Goal: Information Seeking & Learning: Learn about a topic

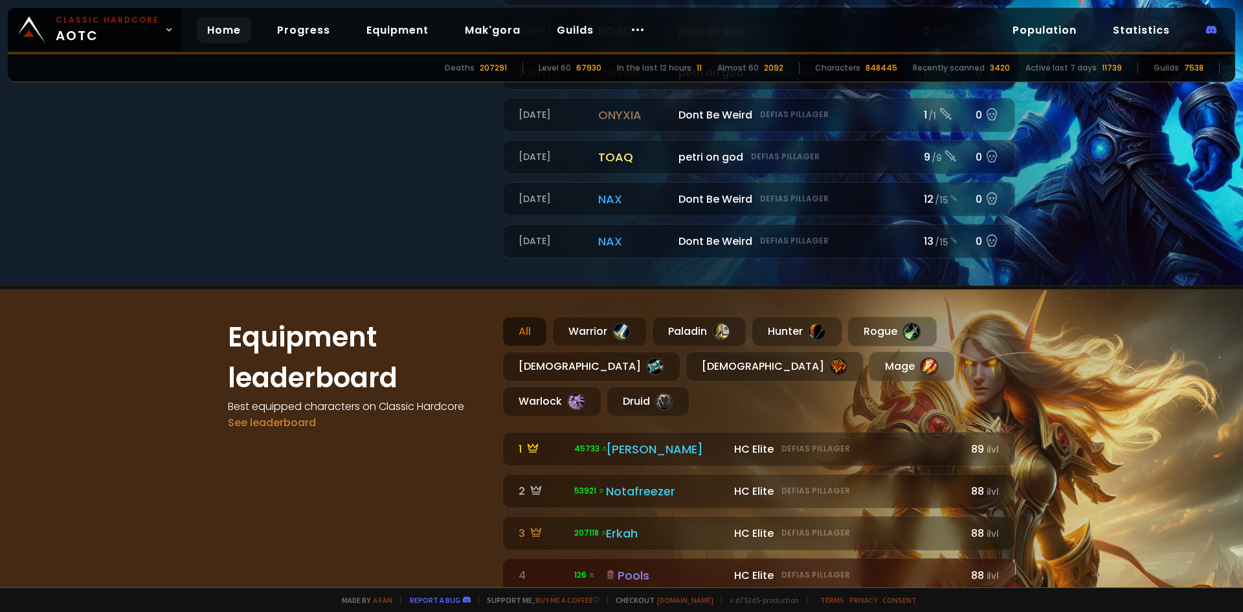
scroll to position [647, 0]
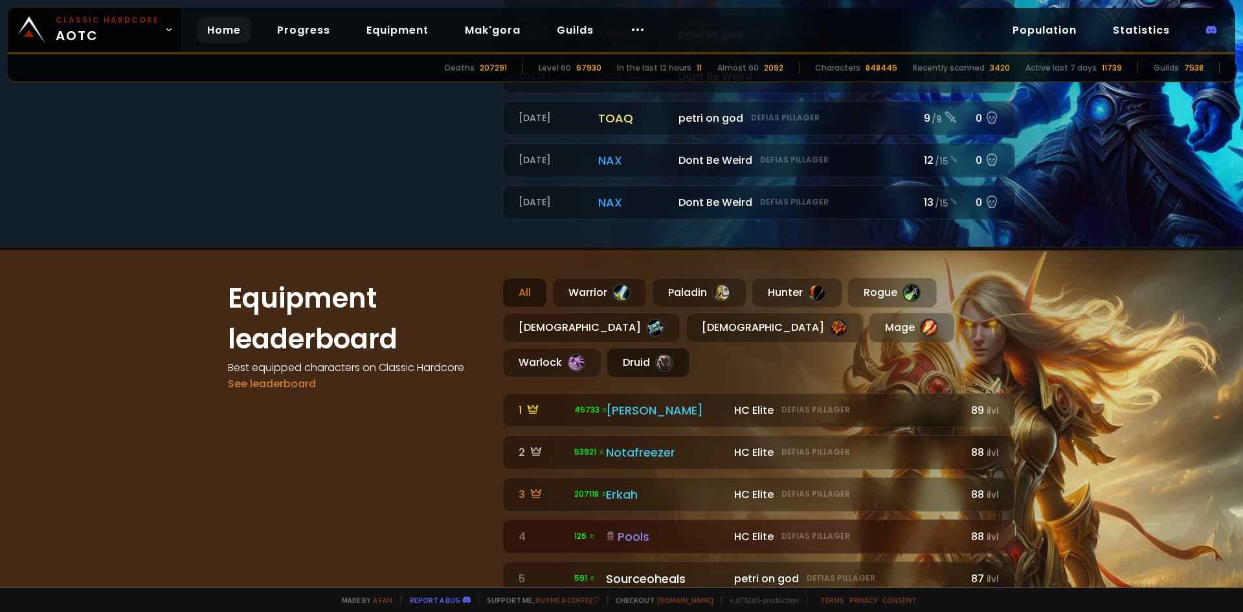
click at [689, 348] on div "Druid" at bounding box center [647, 363] width 83 height 30
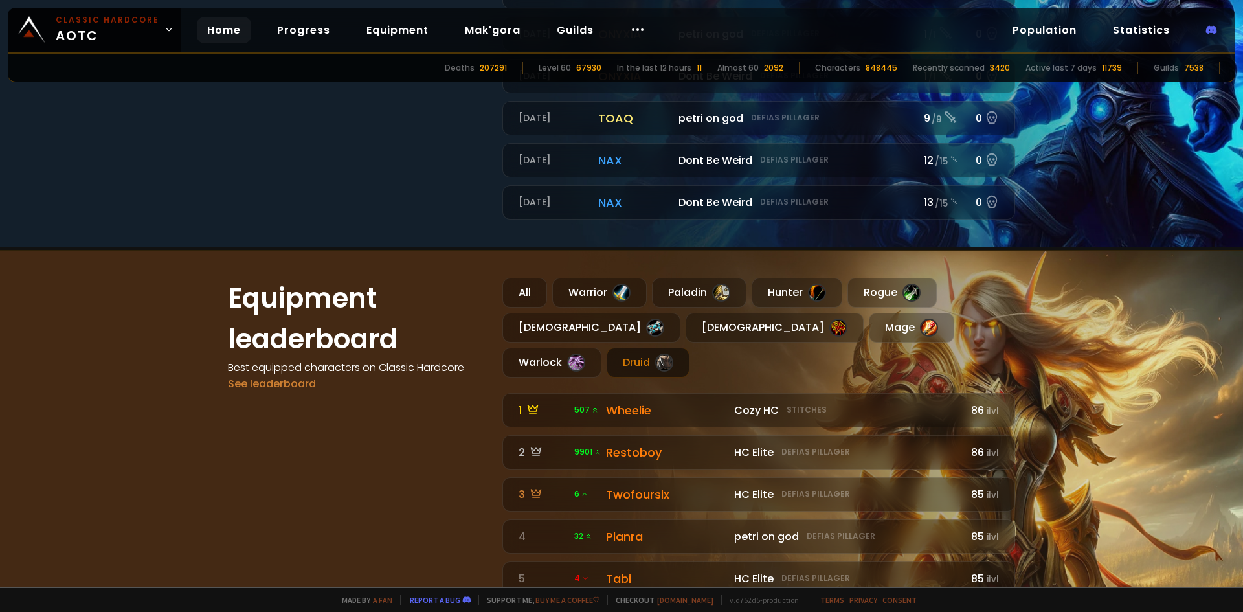
click at [434, 280] on h1 "Equipment leaderboard" at bounding box center [357, 319] width 259 height 82
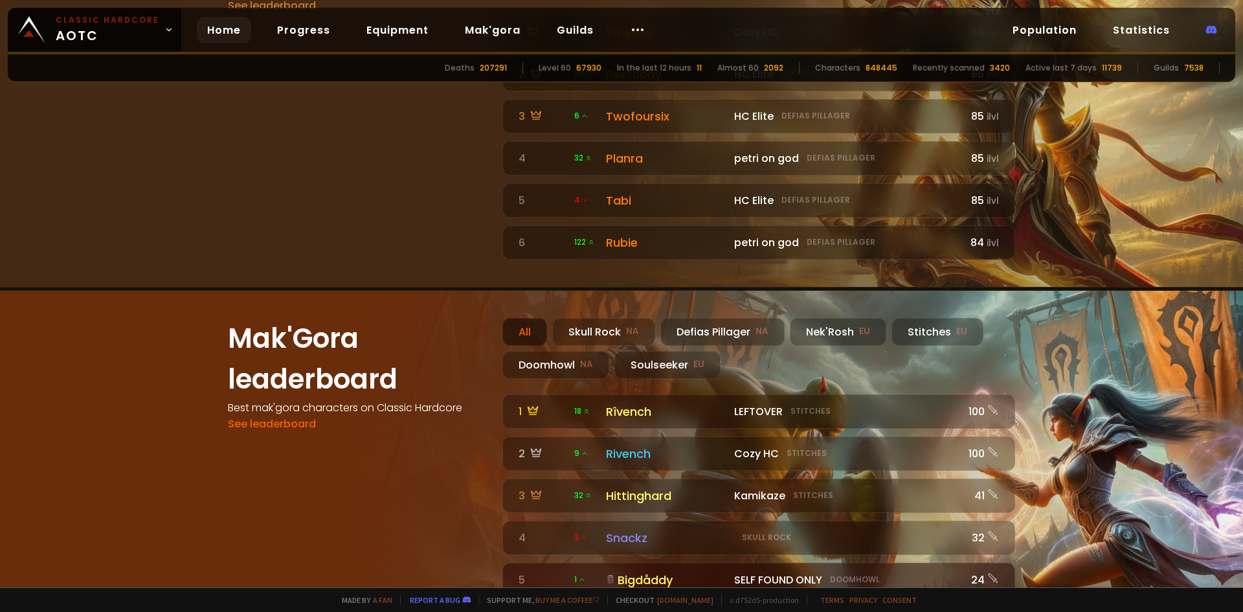
scroll to position [1036, 0]
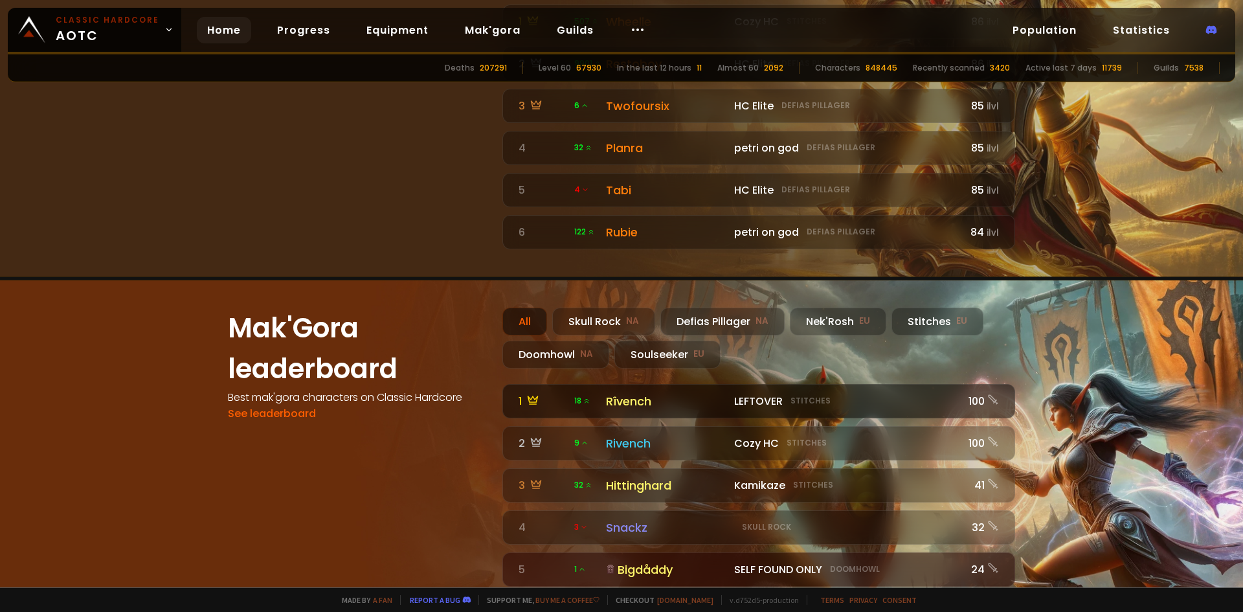
click at [624, 392] on div "Rîvench" at bounding box center [666, 400] width 120 height 17
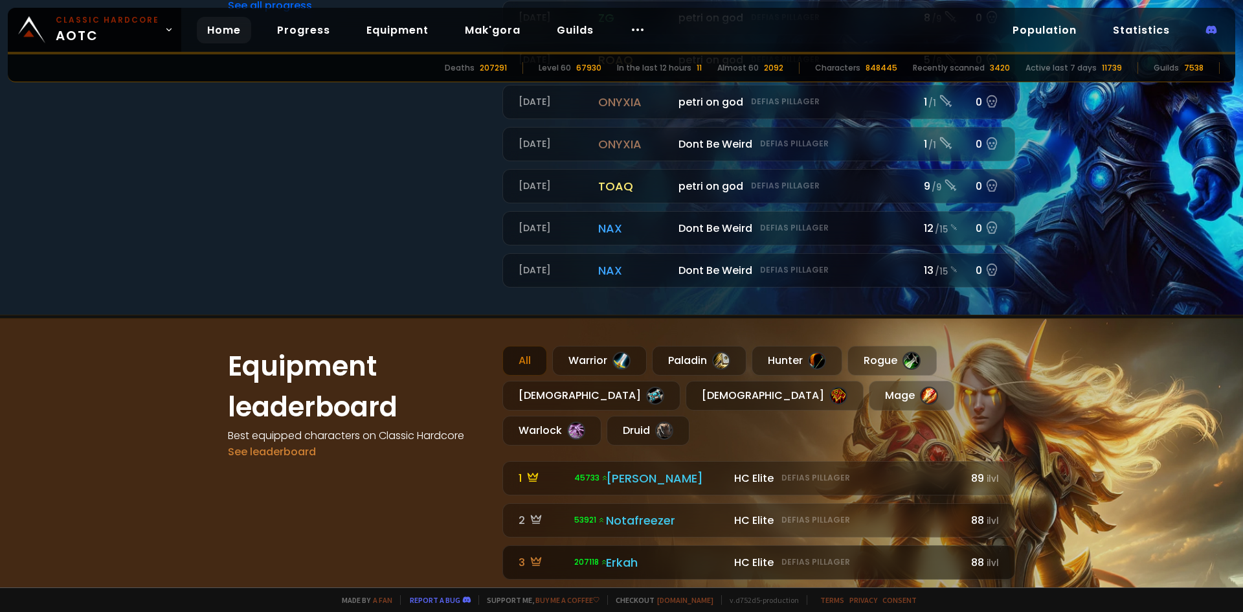
scroll to position [712, 0]
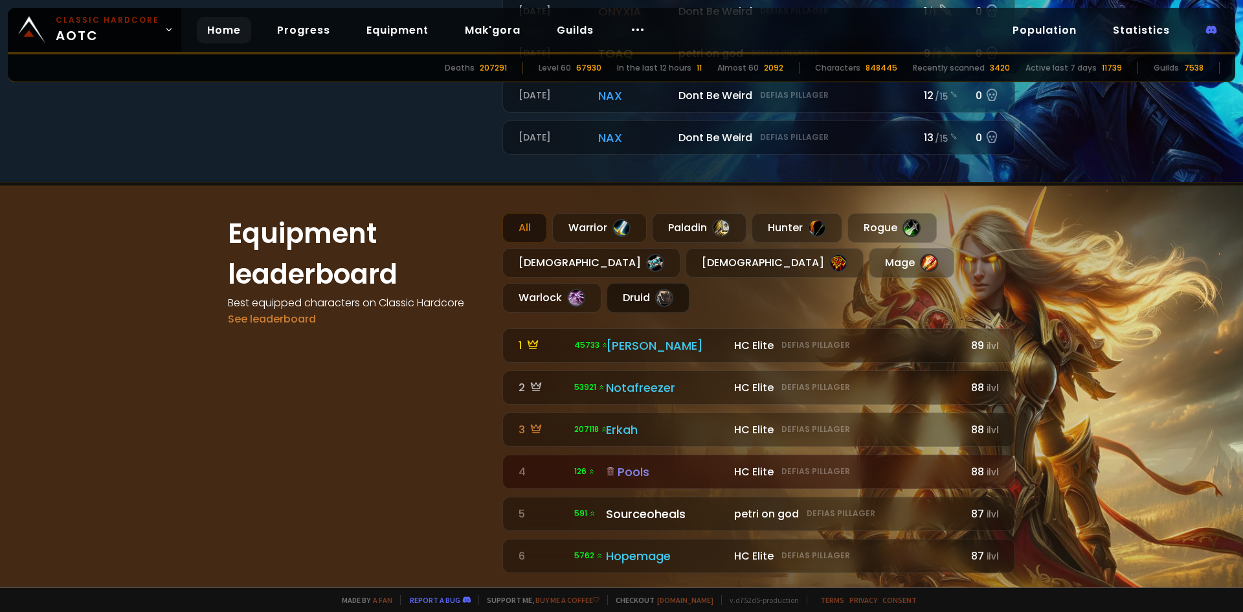
click at [689, 283] on div "Druid" at bounding box center [647, 298] width 83 height 30
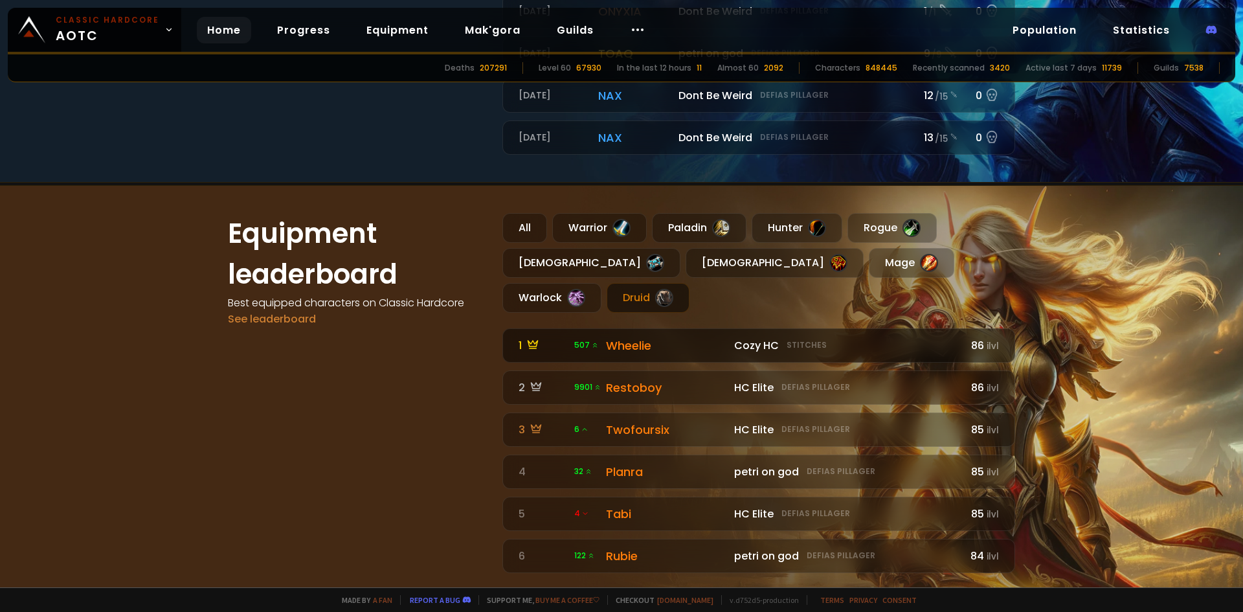
click at [637, 337] on div "Wheelie" at bounding box center [666, 345] width 120 height 17
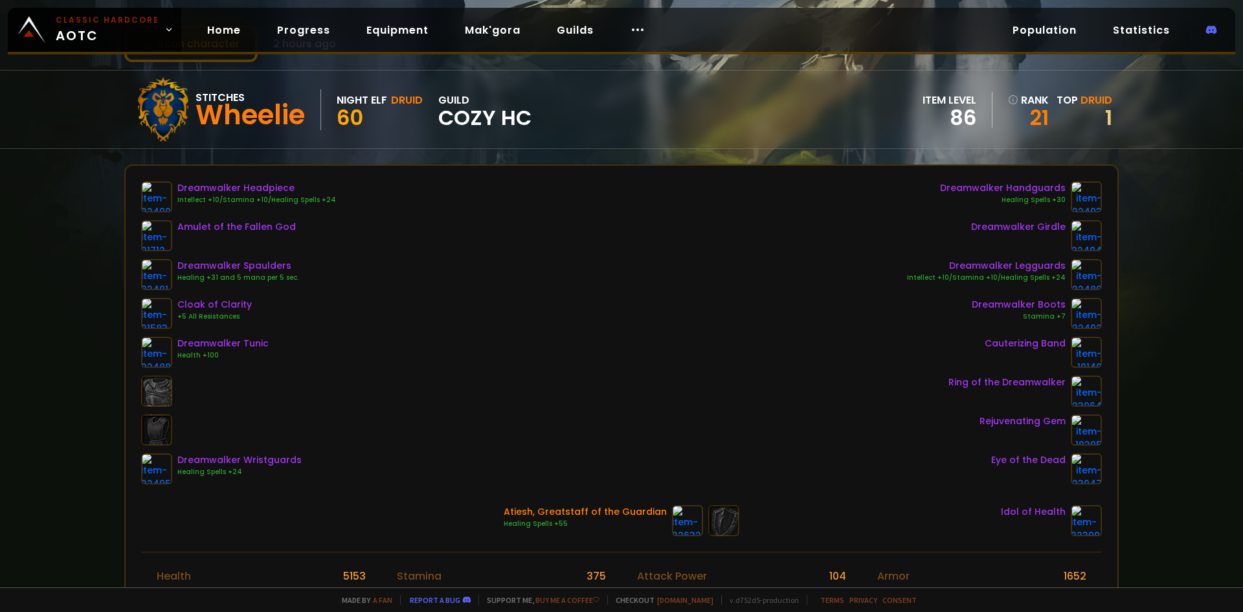
scroll to position [65, 0]
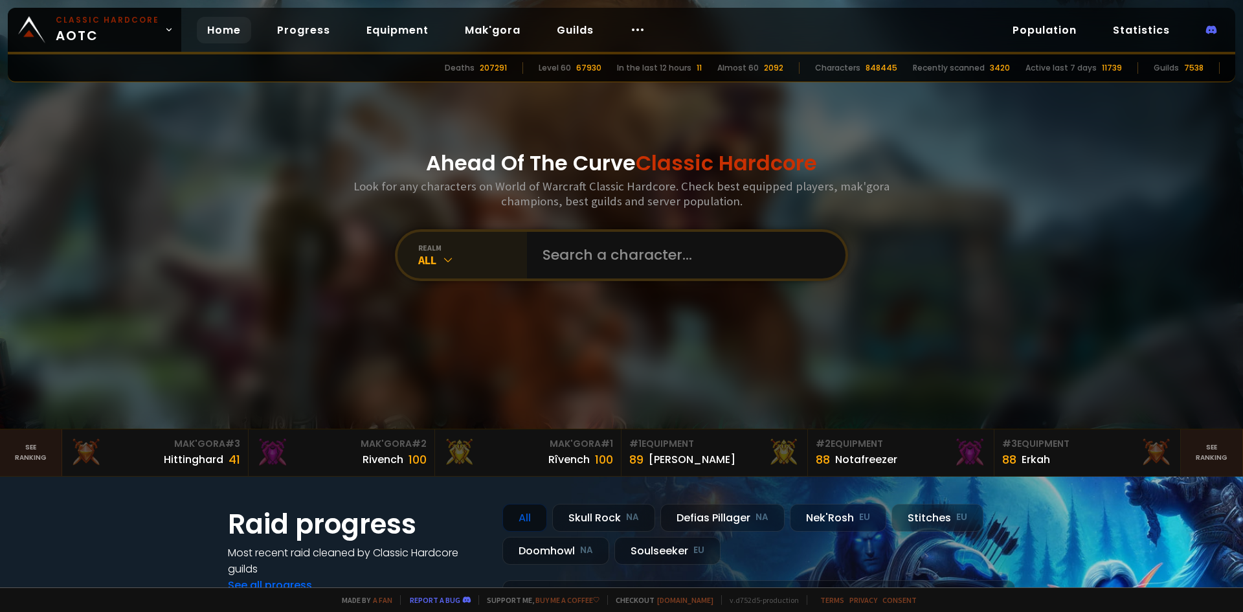
click at [441, 253] on icon at bounding box center [447, 259] width 13 height 13
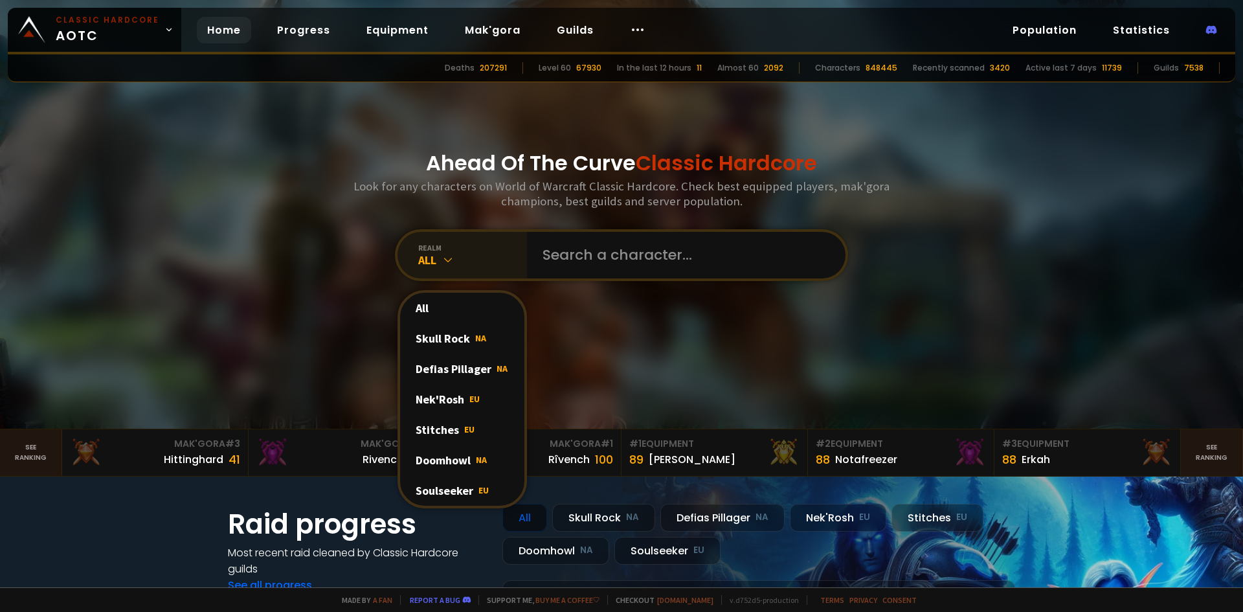
click at [441, 253] on icon at bounding box center [447, 259] width 13 height 13
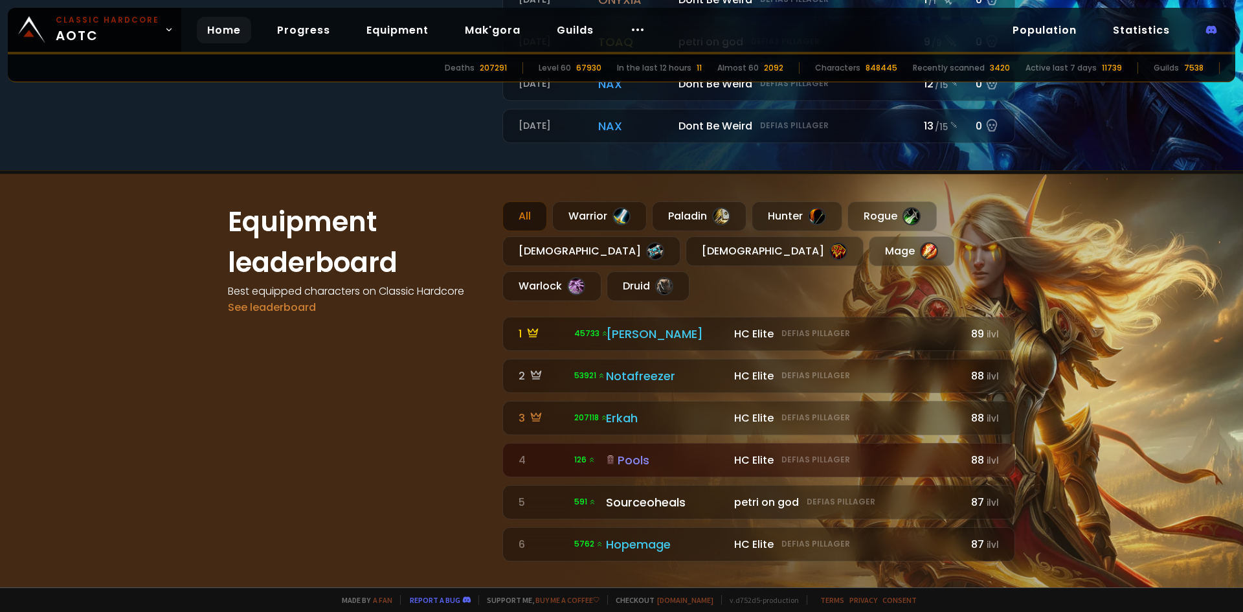
scroll to position [777, 0]
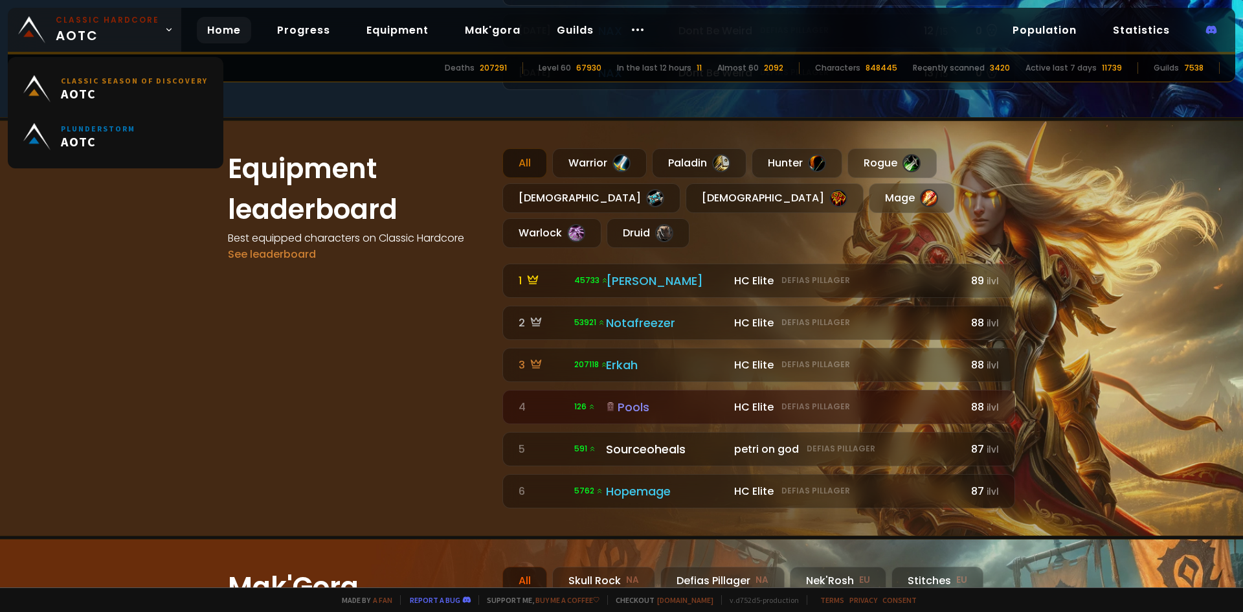
click at [164, 39] on link "Classic Hardcore AOTC" at bounding box center [94, 30] width 173 height 44
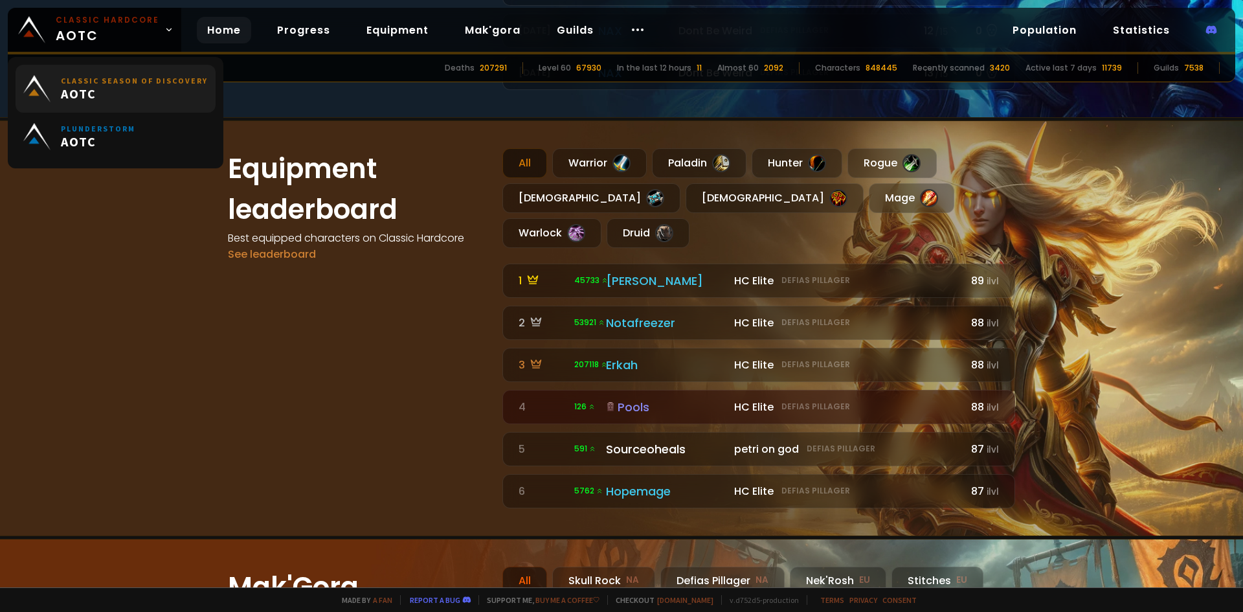
click at [124, 94] on span "AOTC" at bounding box center [134, 93] width 147 height 16
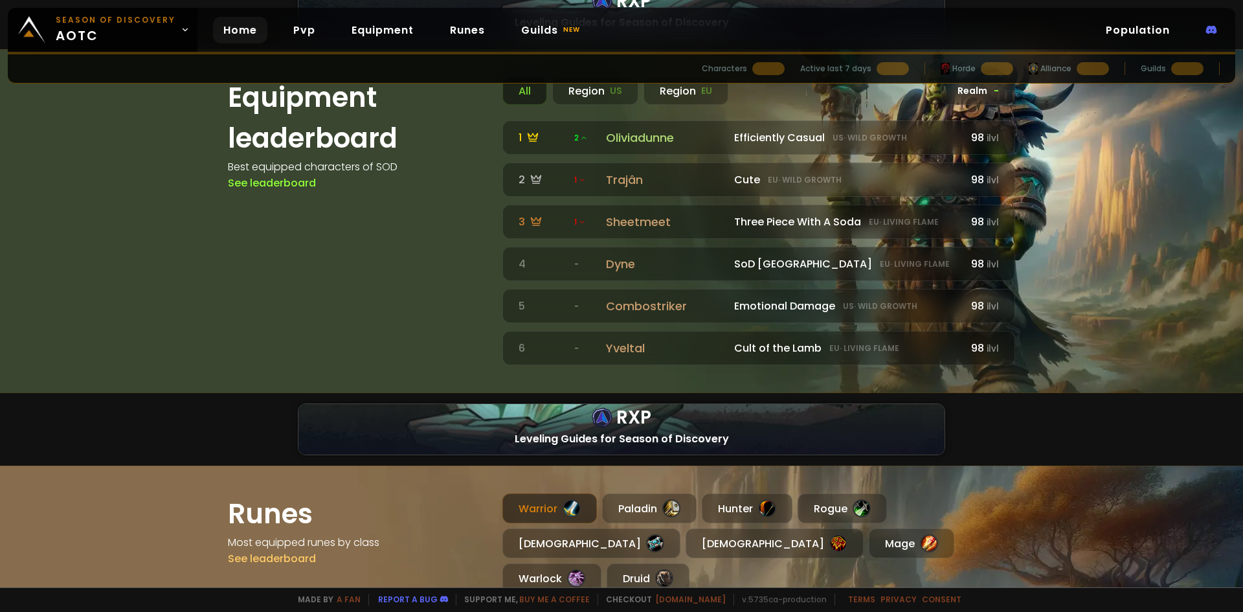
scroll to position [1165, 0]
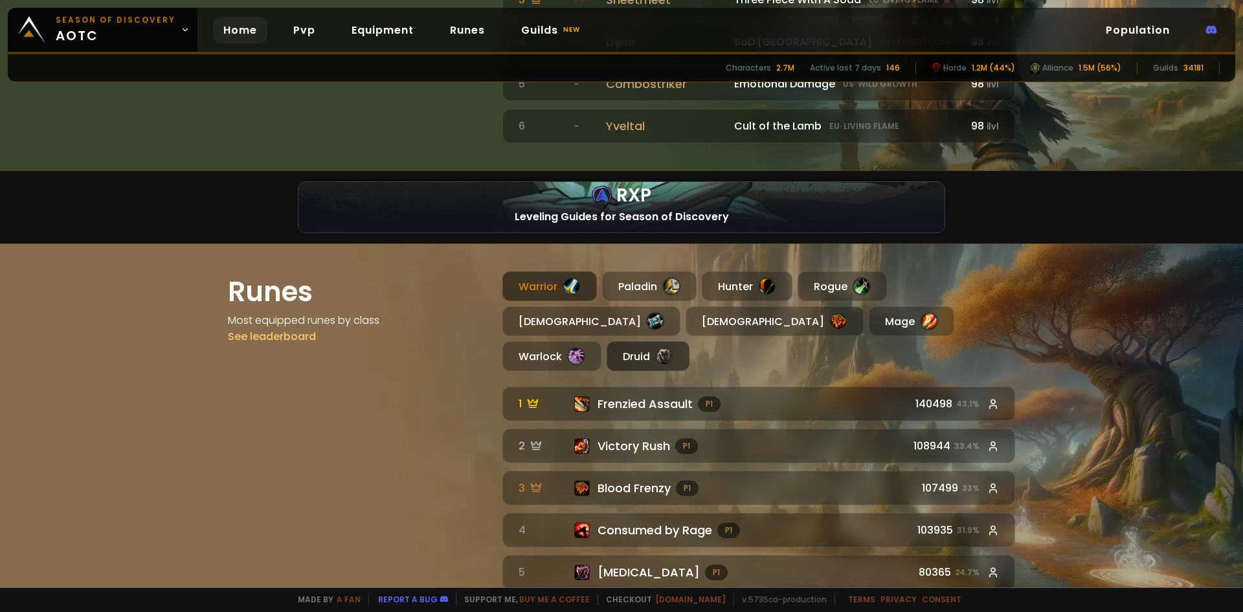
click at [689, 341] on div "Druid" at bounding box center [647, 356] width 83 height 30
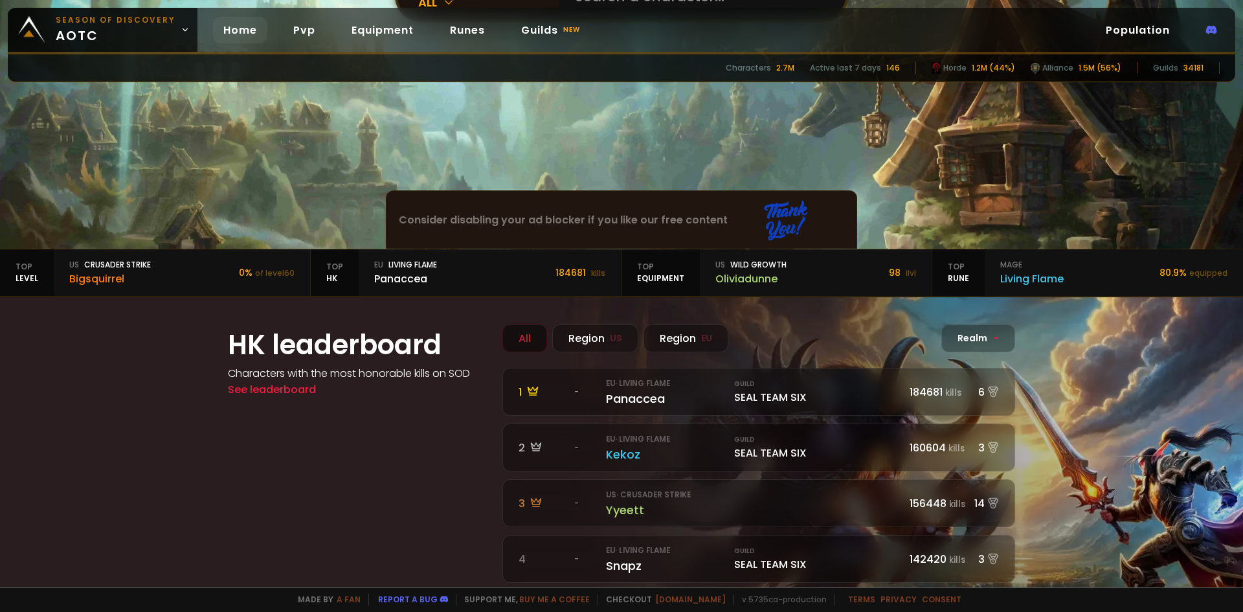
scroll to position [194, 0]
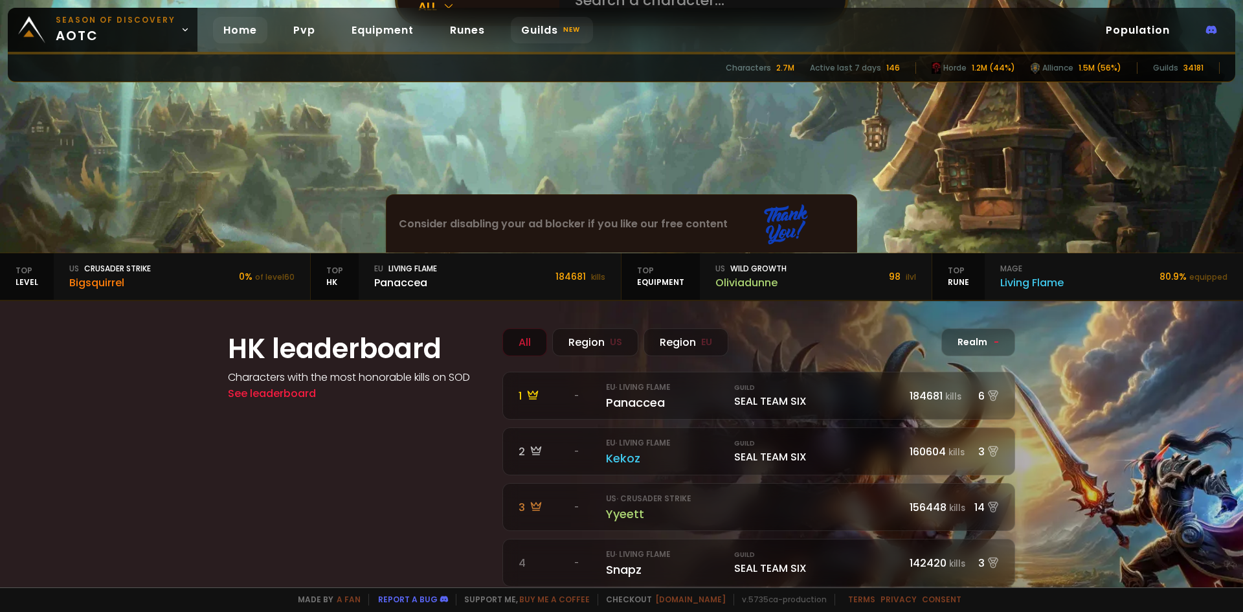
click at [542, 27] on link "Guilds new" at bounding box center [552, 30] width 82 height 27
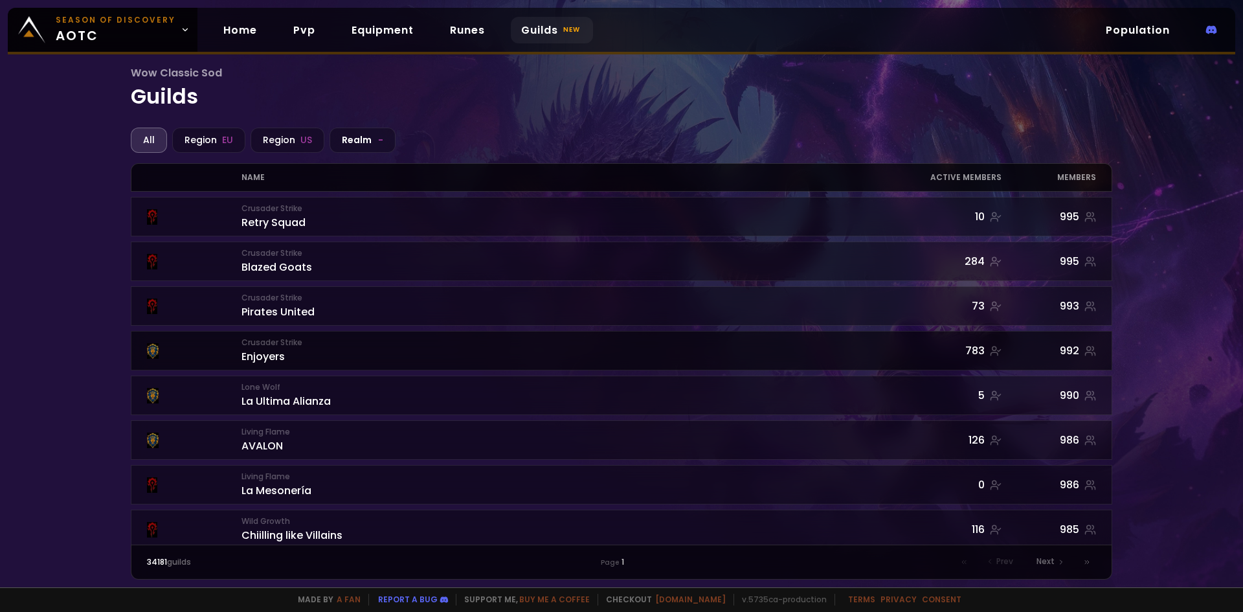
click at [265, 352] on div "Crusader Strike Enjoyers" at bounding box center [526, 351] width 570 height 28
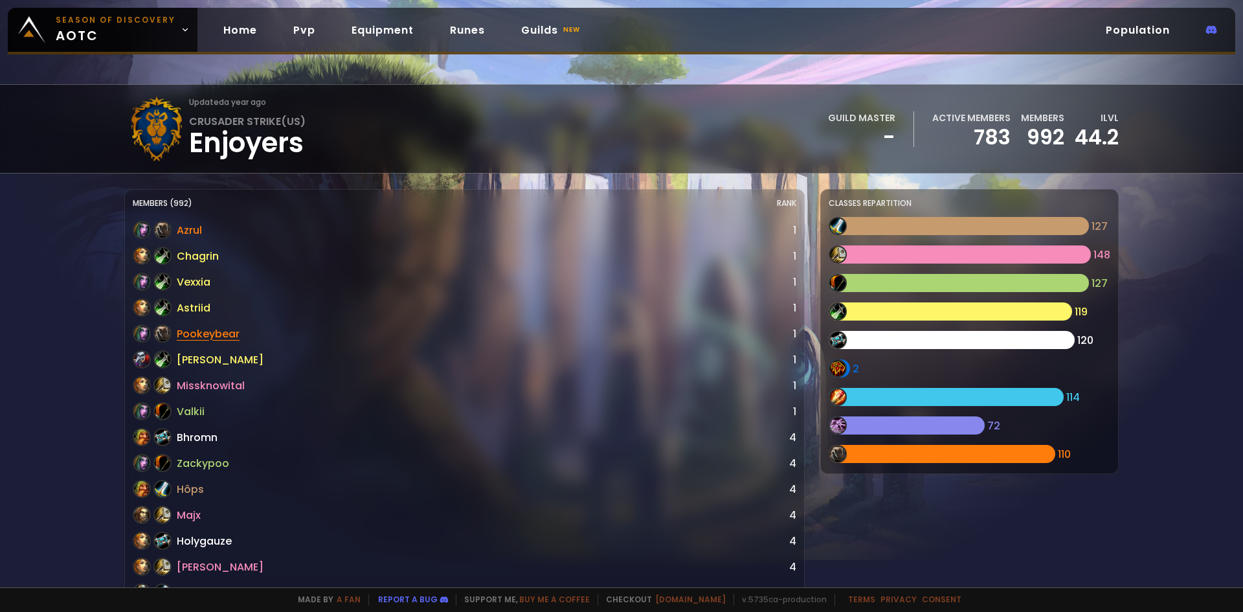
click at [204, 335] on link "Pookeybear" at bounding box center [208, 334] width 63 height 16
click at [181, 234] on link "Azrul" at bounding box center [189, 230] width 25 height 16
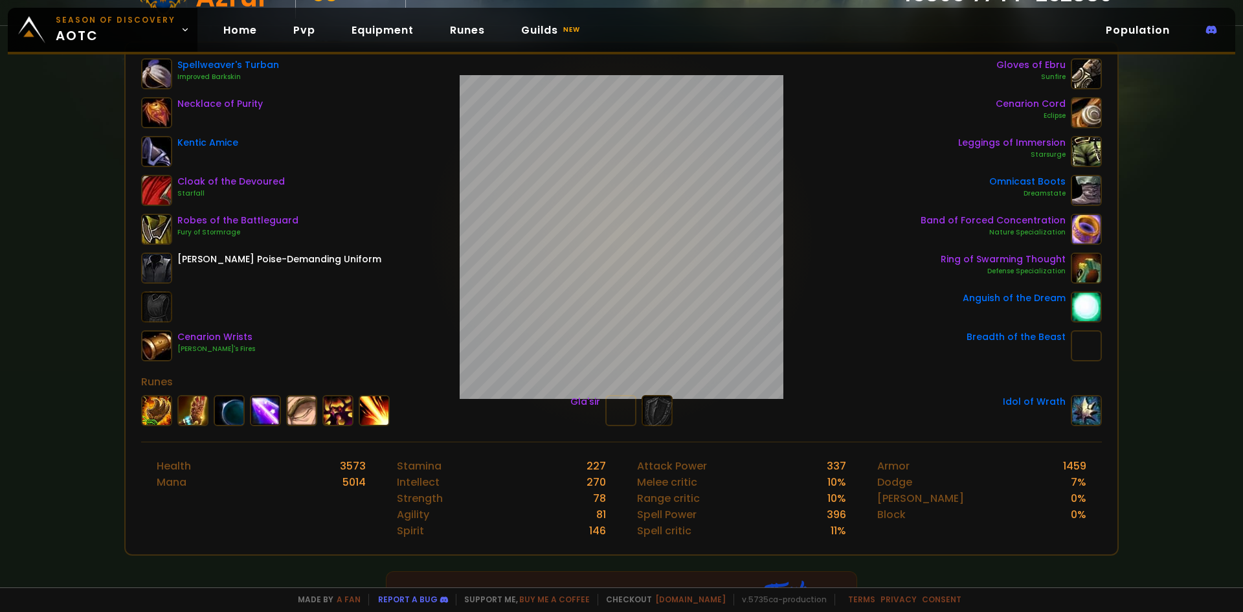
scroll to position [194, 0]
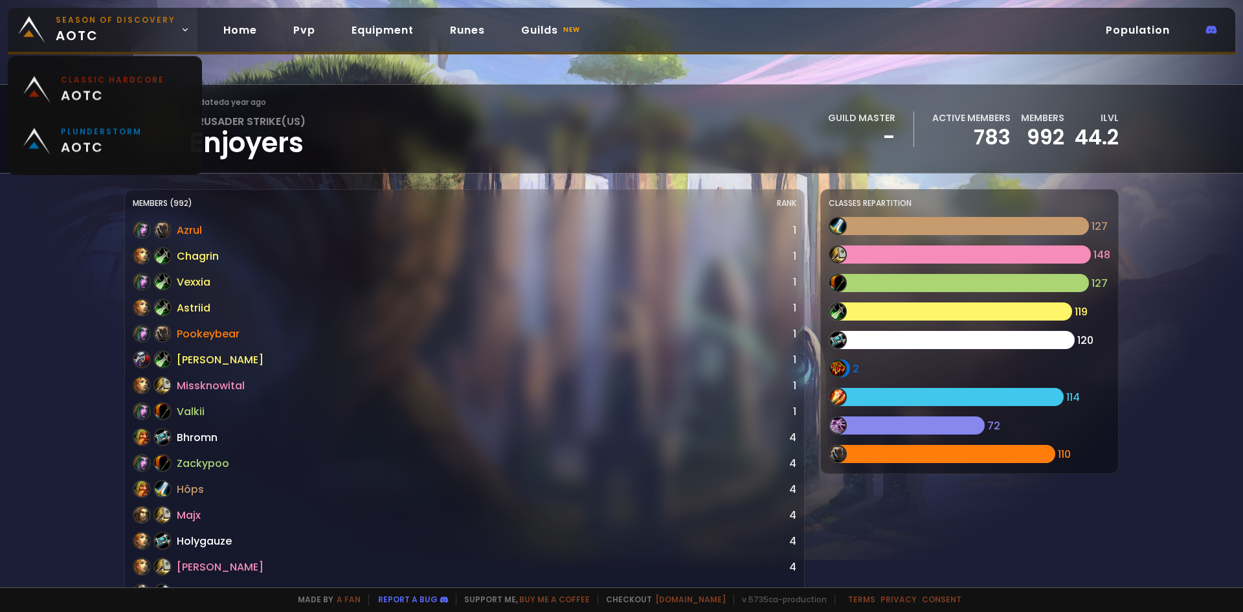
click at [131, 27] on span "Season of Discovery aotc" at bounding box center [116, 29] width 120 height 31
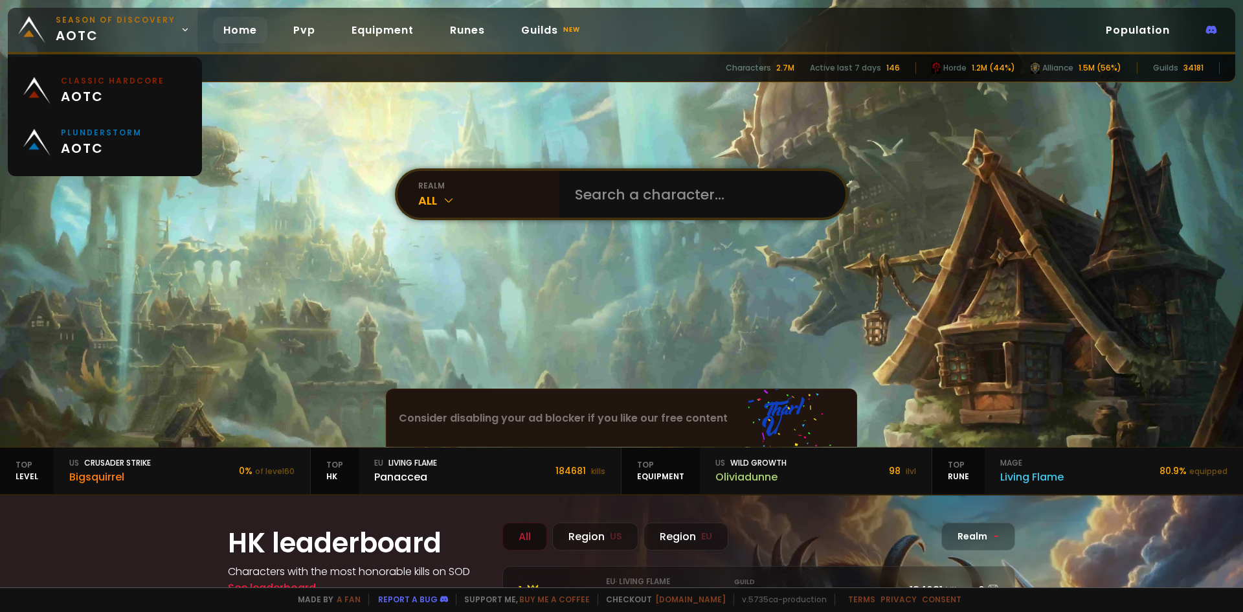
click at [170, 35] on link "Season of Discovery aotc" at bounding box center [103, 30] width 190 height 44
